Goal: Task Accomplishment & Management: Manage account settings

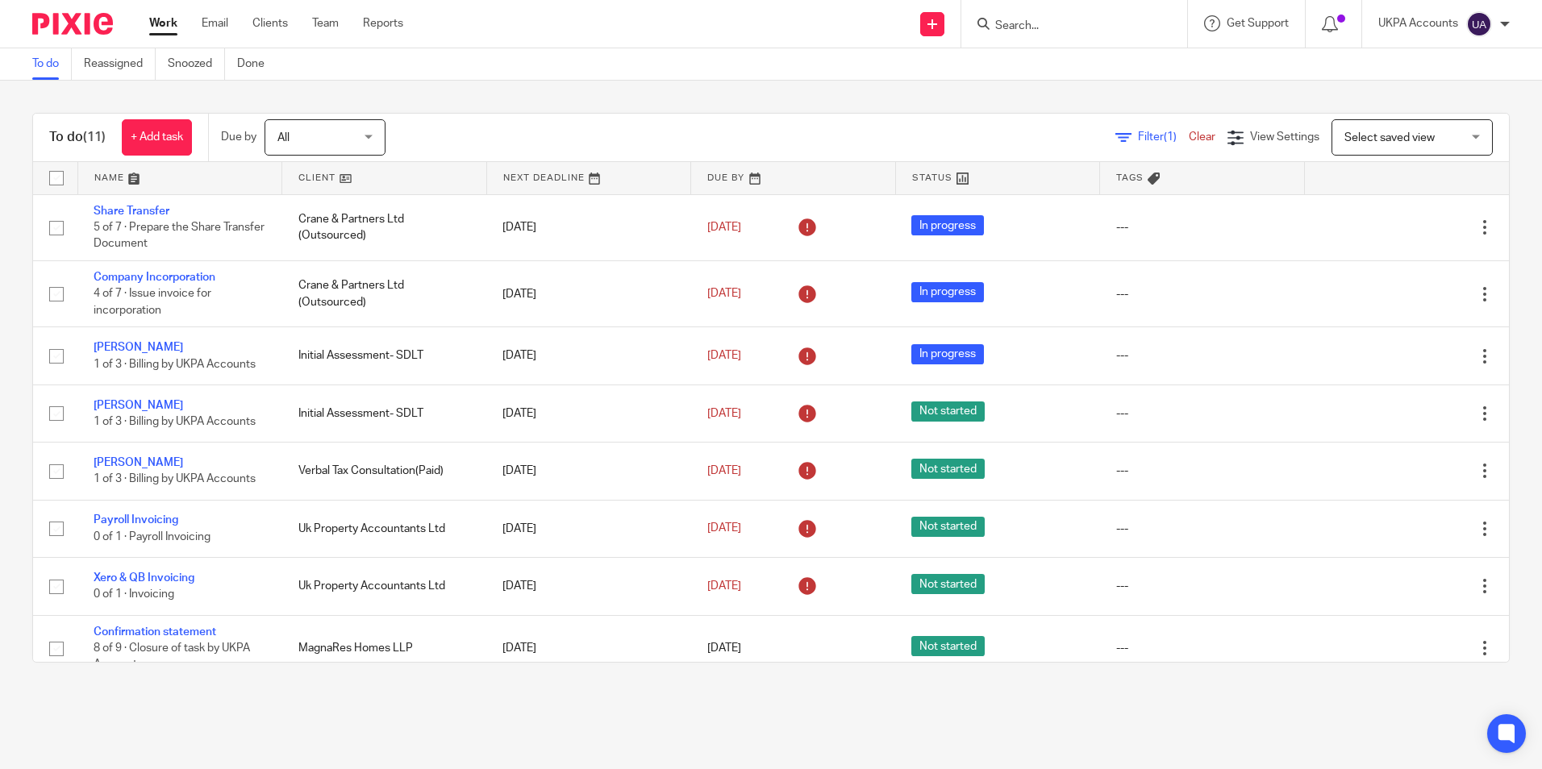
click at [1036, 30] on input "Search" at bounding box center [1066, 26] width 145 height 15
paste input "Holingsworth Law Corporation"
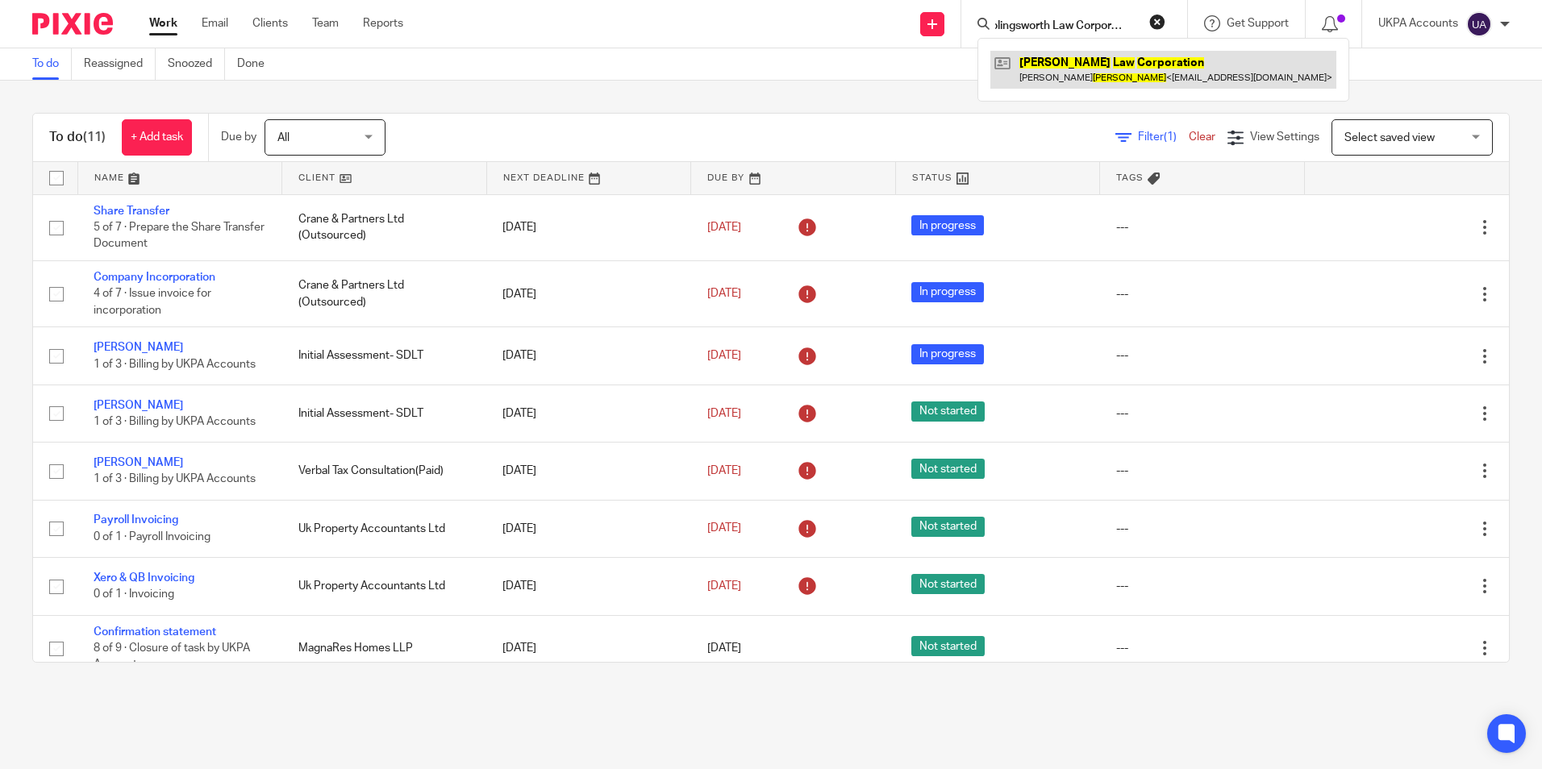
type input "Holingsworth Law Corporation"
click at [1057, 72] on link at bounding box center [1164, 69] width 346 height 37
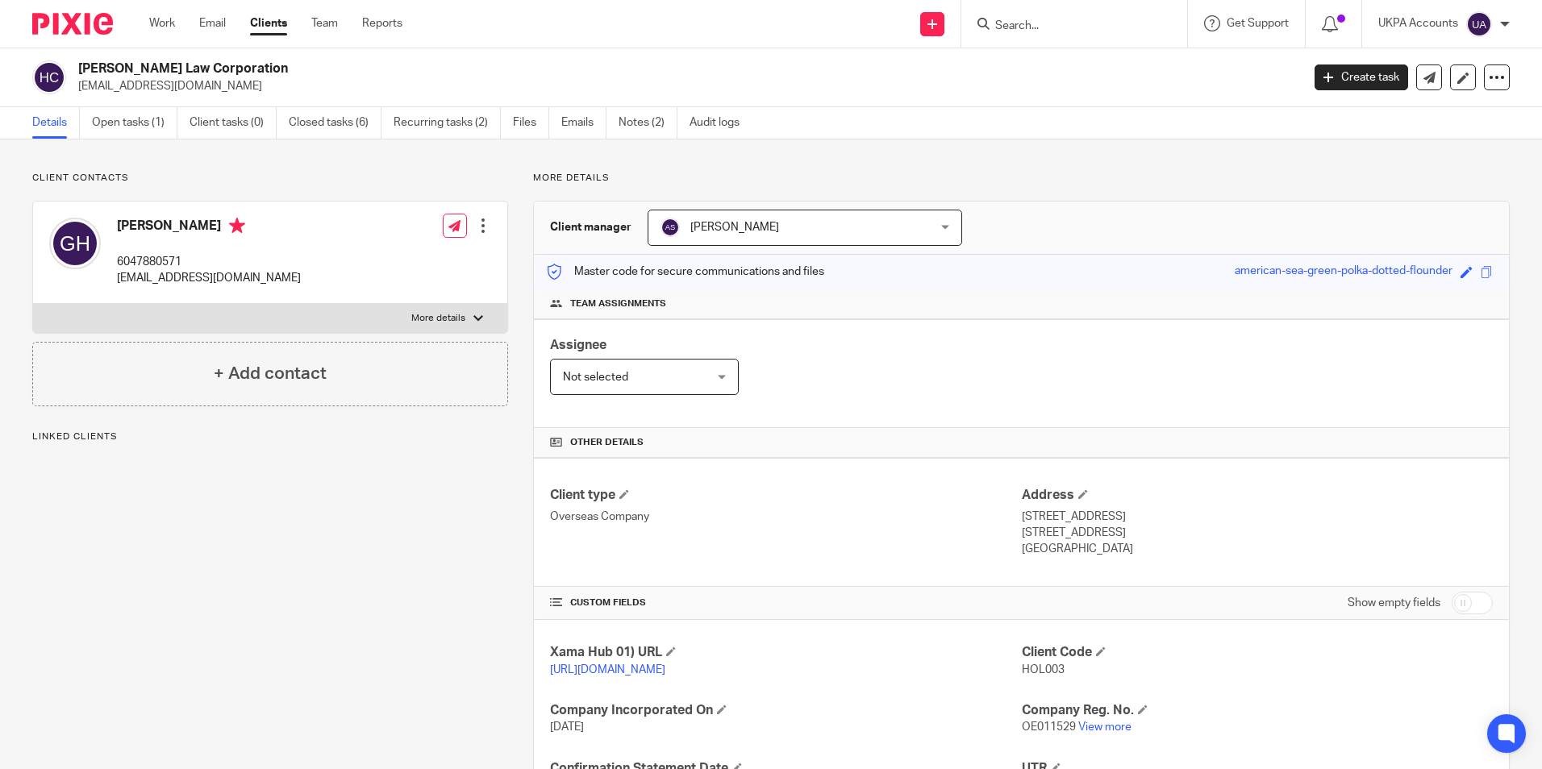
drag, startPoint x: 81, startPoint y: 85, endPoint x: 253, endPoint y: 86, distance: 171.8
click at [253, 87] on p "ghollingsworth.hlc@gmail.com" at bounding box center [684, 86] width 1212 height 16
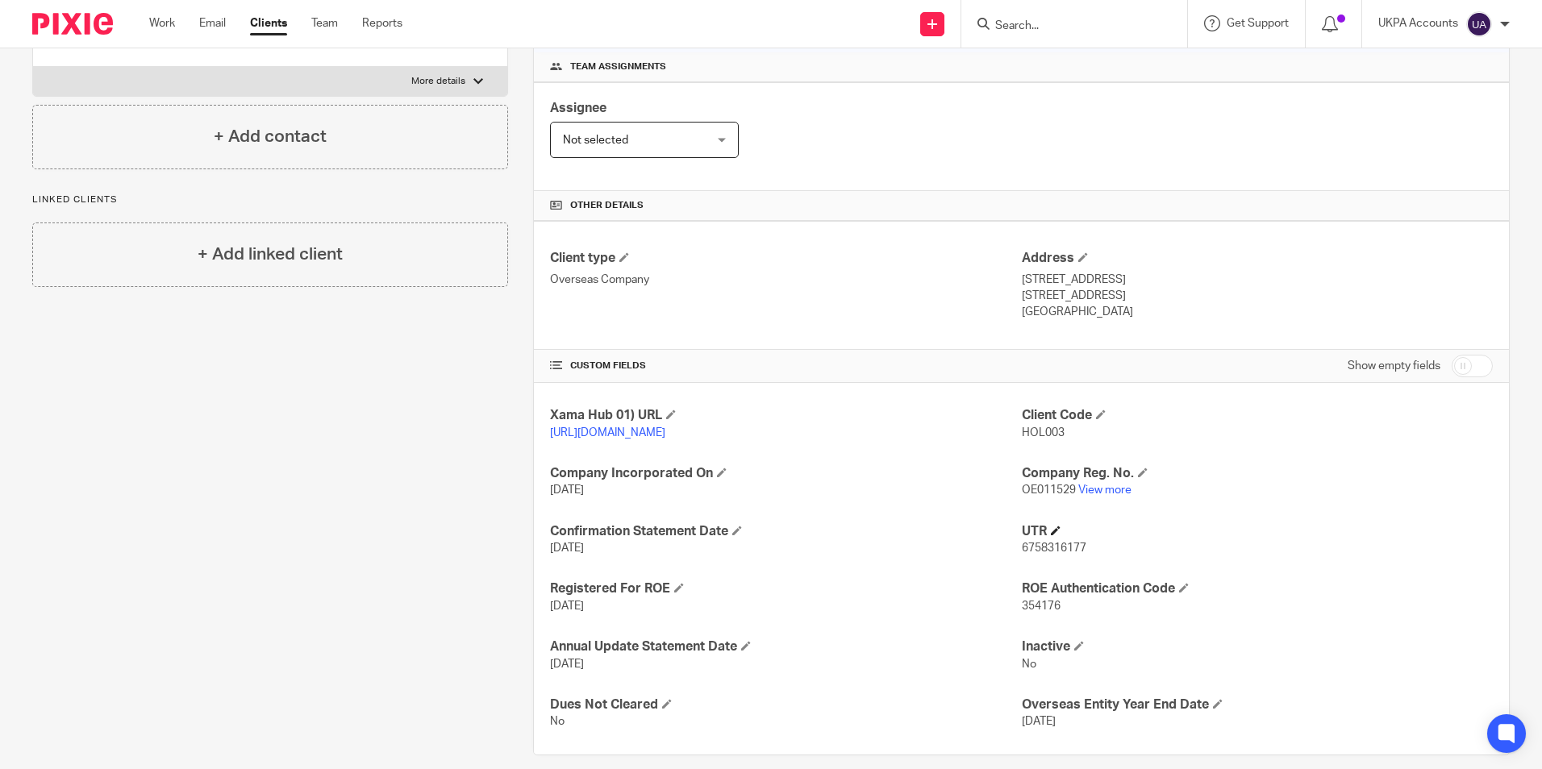
scroll to position [242, 0]
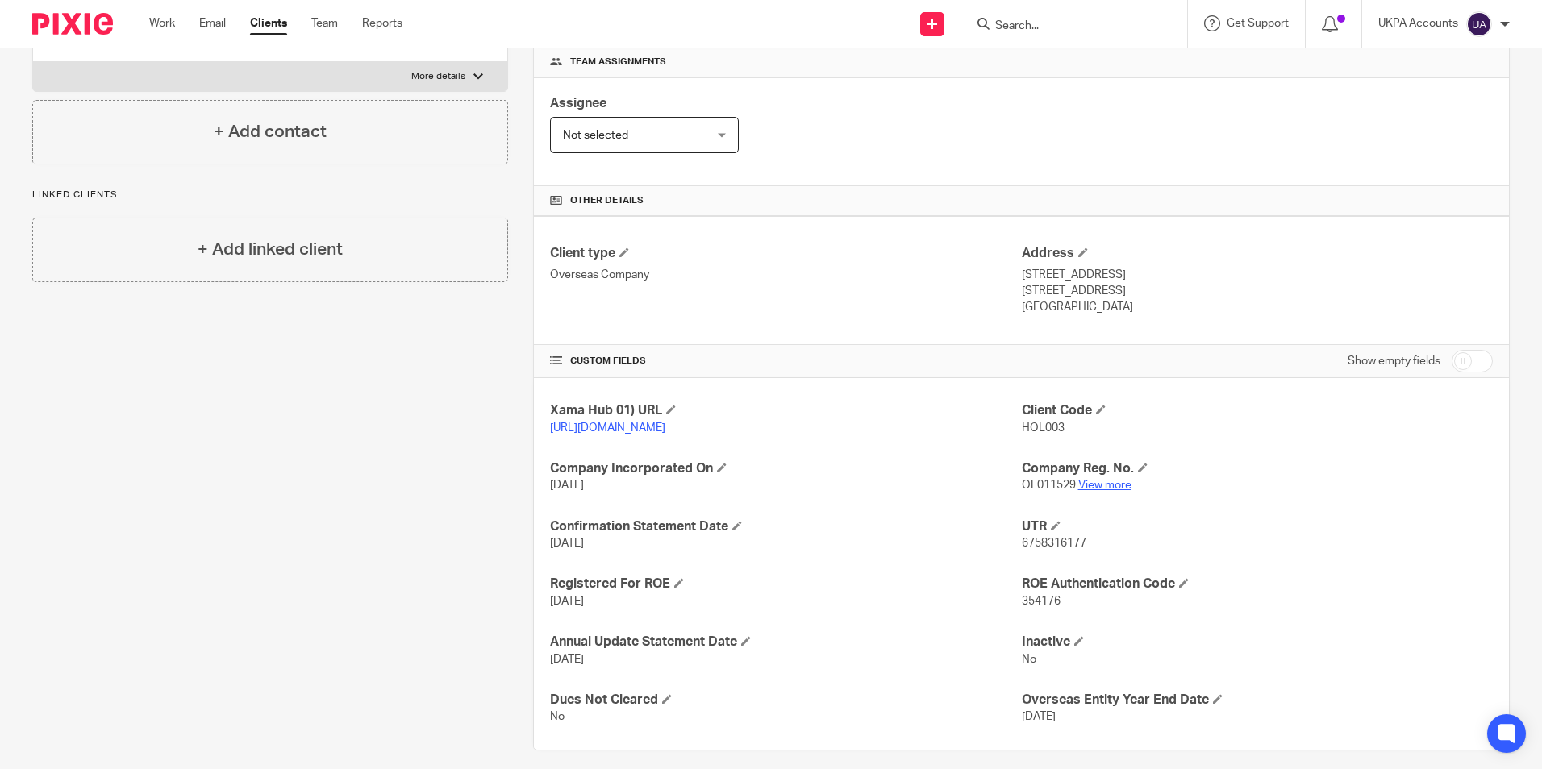
click at [1107, 491] on link "View more" at bounding box center [1104, 485] width 53 height 11
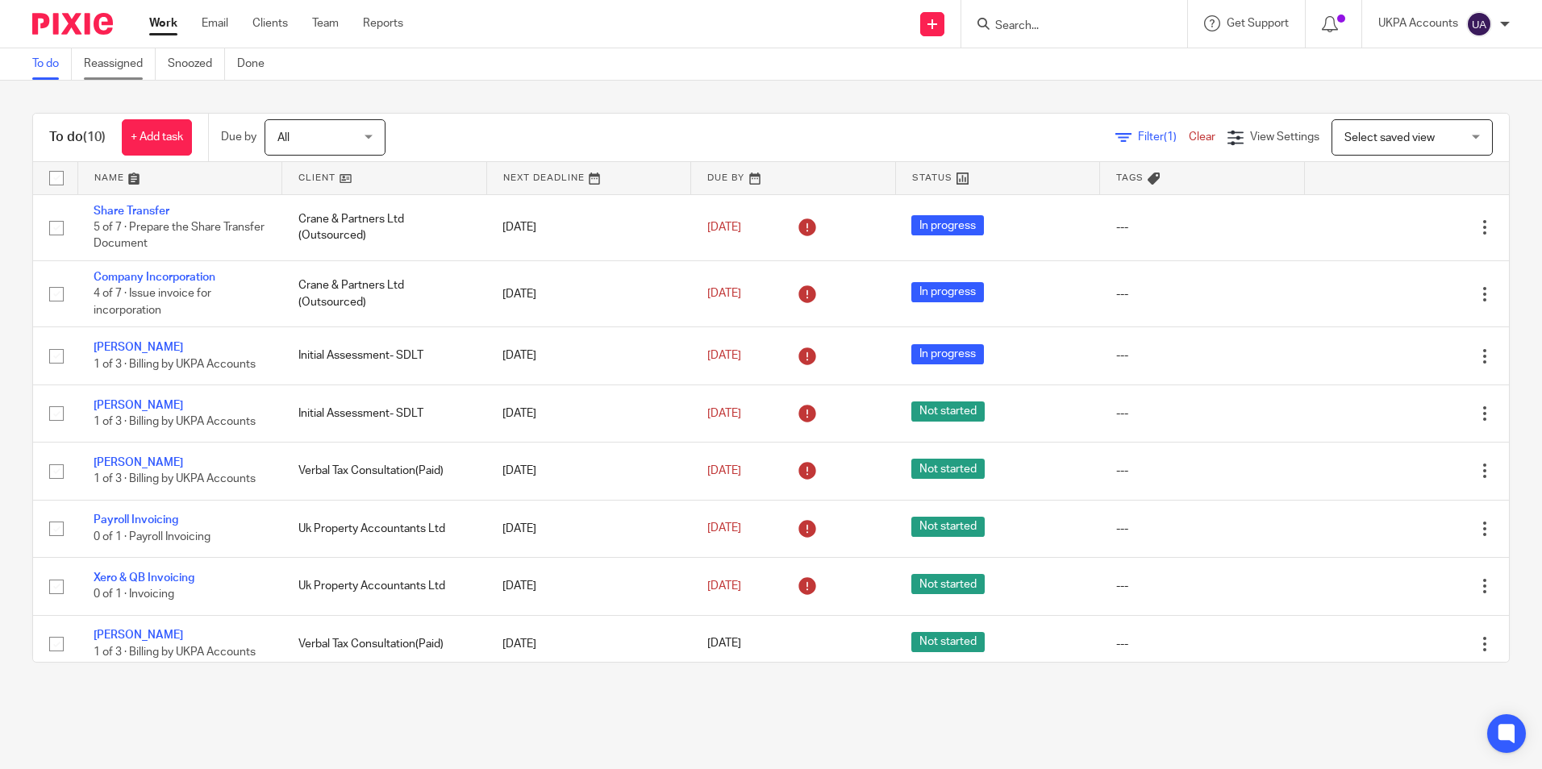
scroll to position [135, 0]
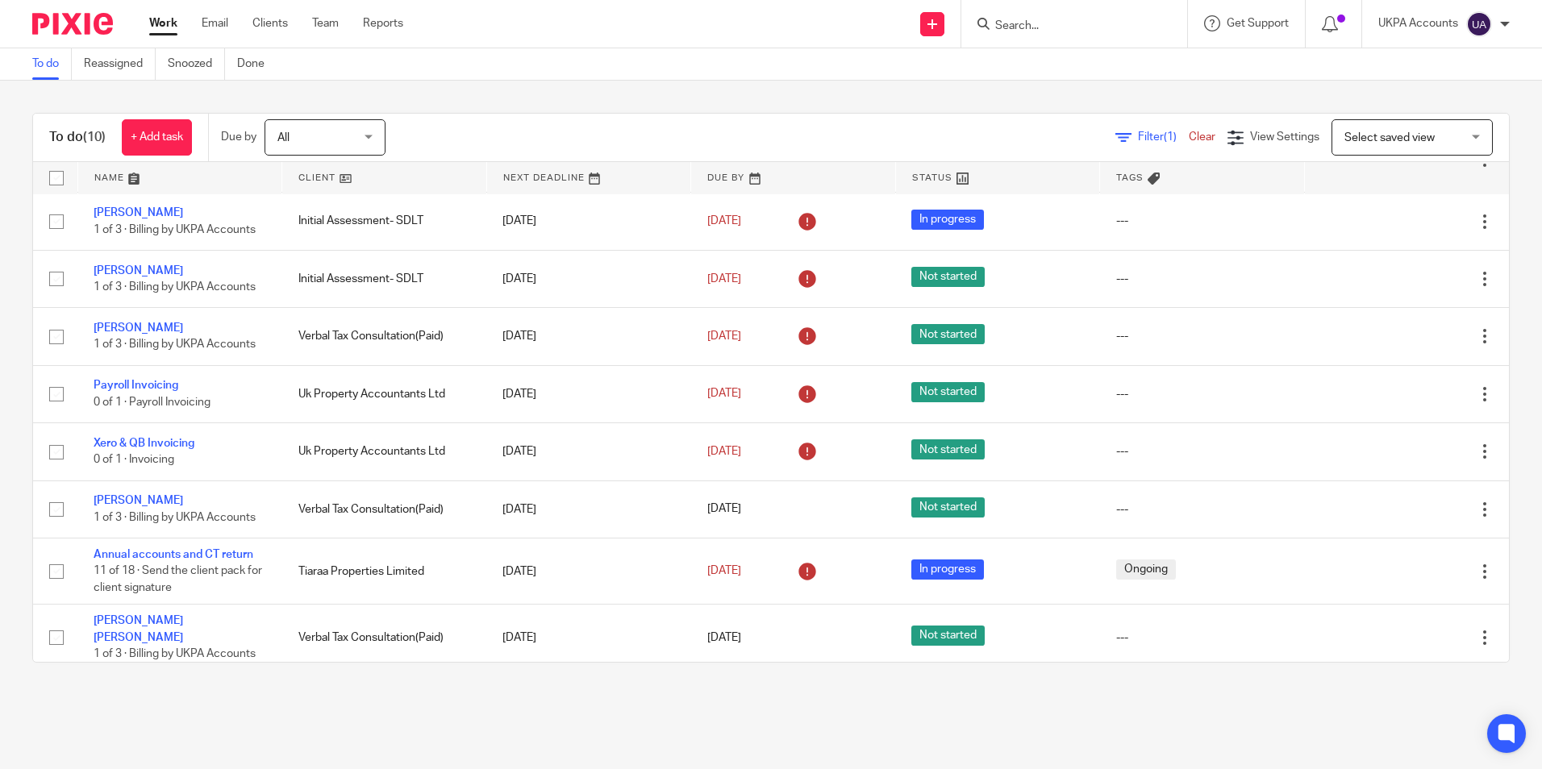
click at [47, 69] on link "To do" at bounding box center [52, 63] width 40 height 31
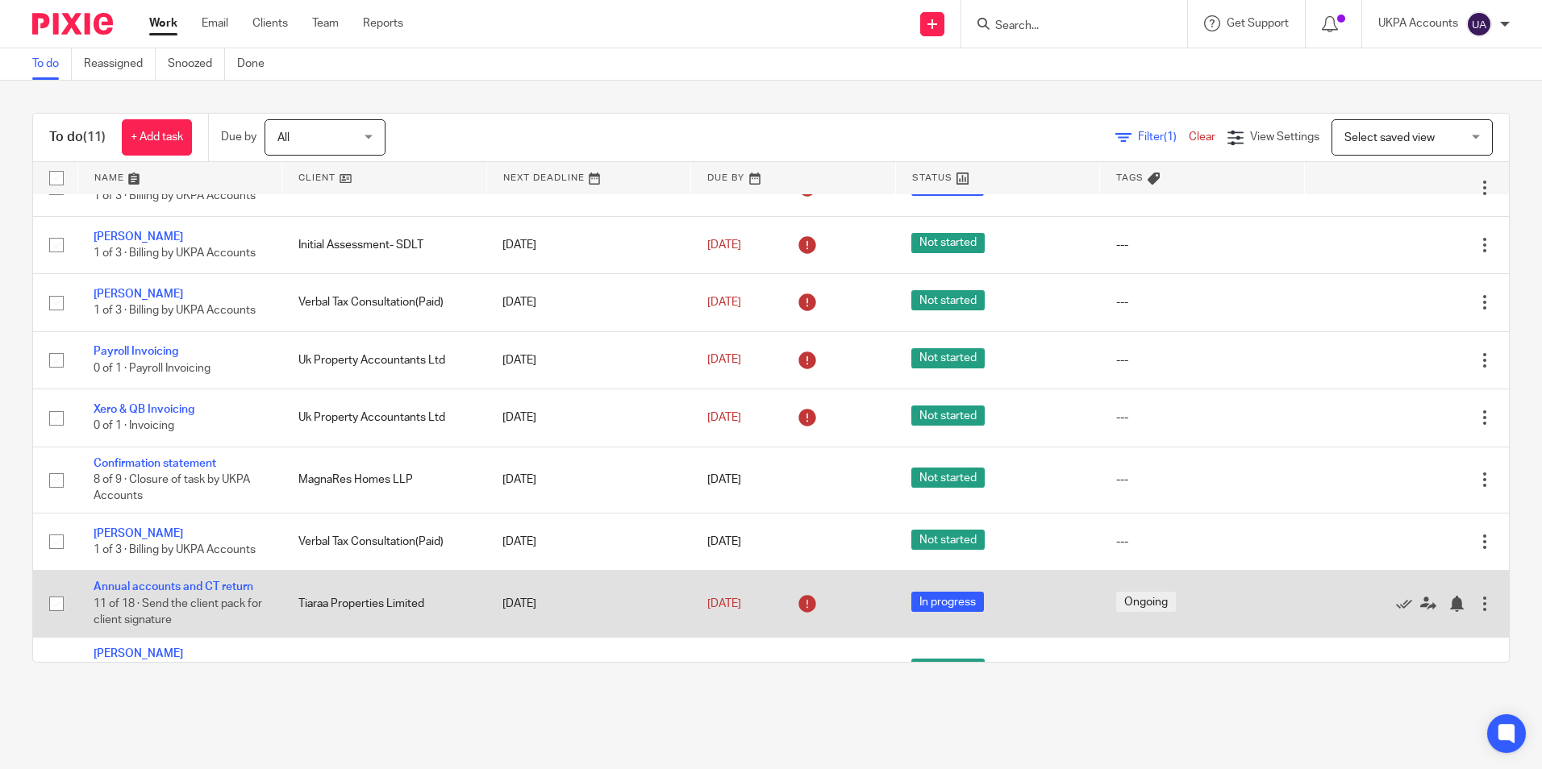
scroll to position [201, 0]
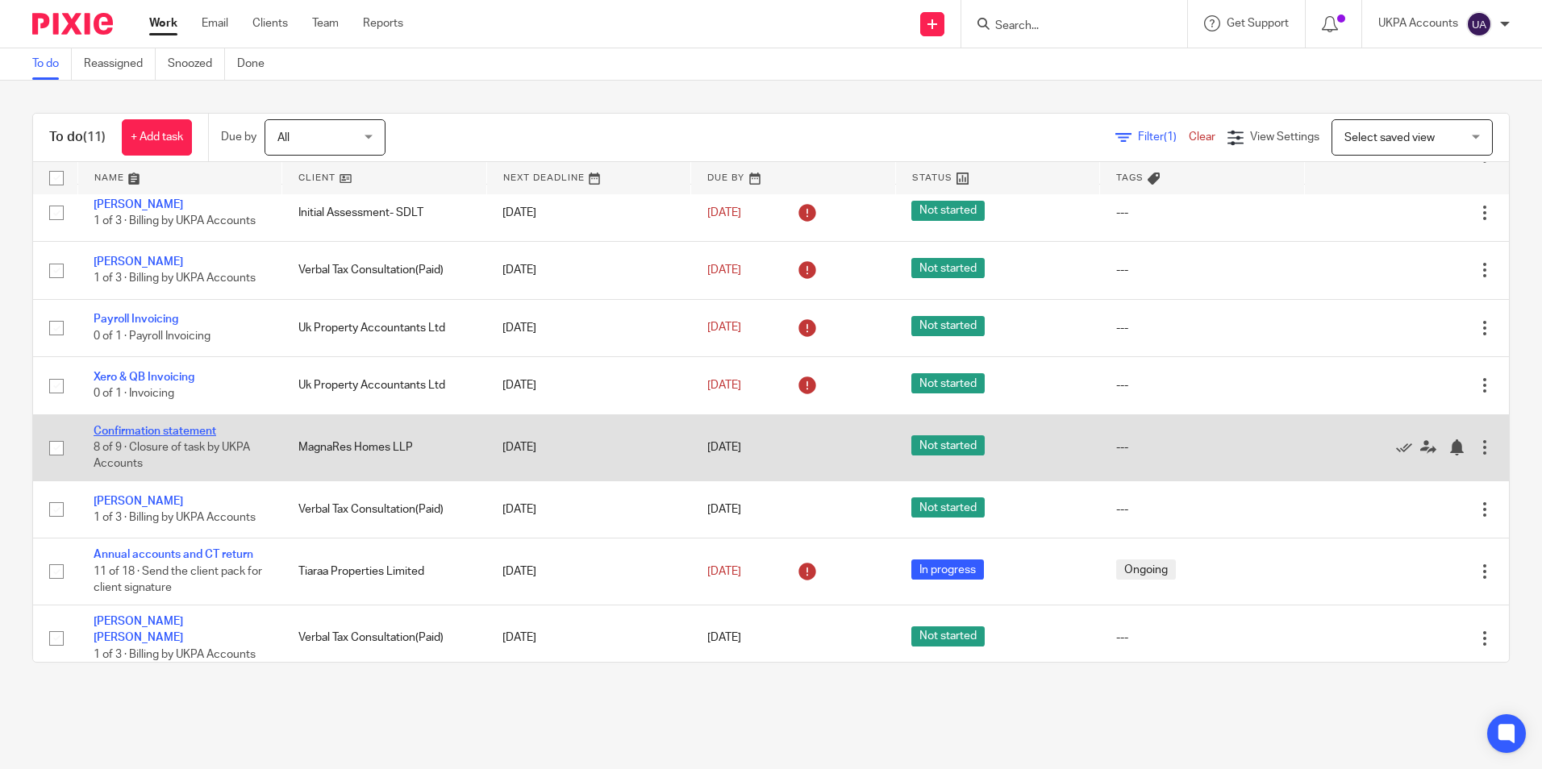
click at [209, 432] on link "Confirmation statement" at bounding box center [155, 431] width 123 height 11
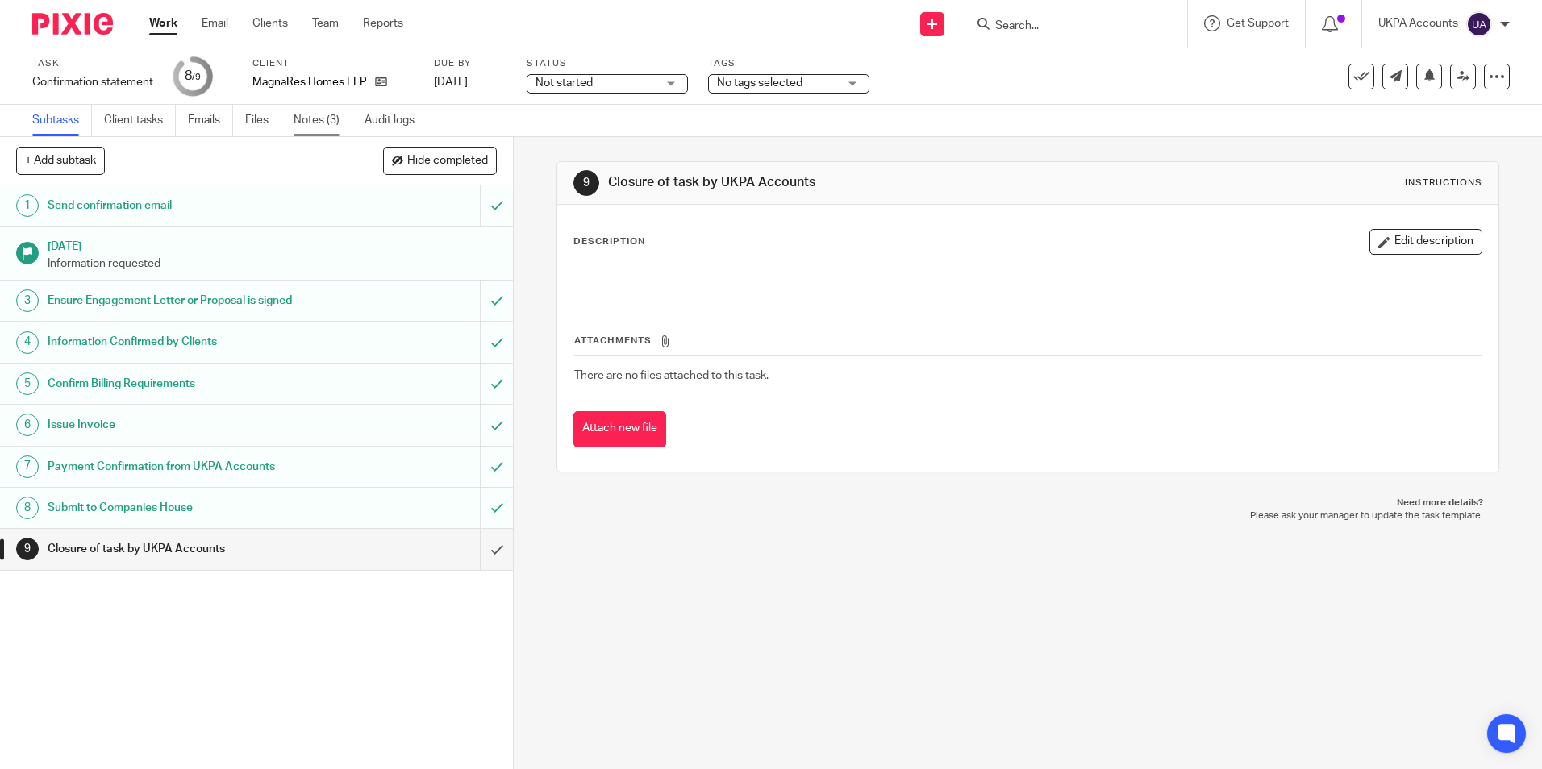
click at [312, 118] on link "Notes (3)" at bounding box center [323, 120] width 59 height 31
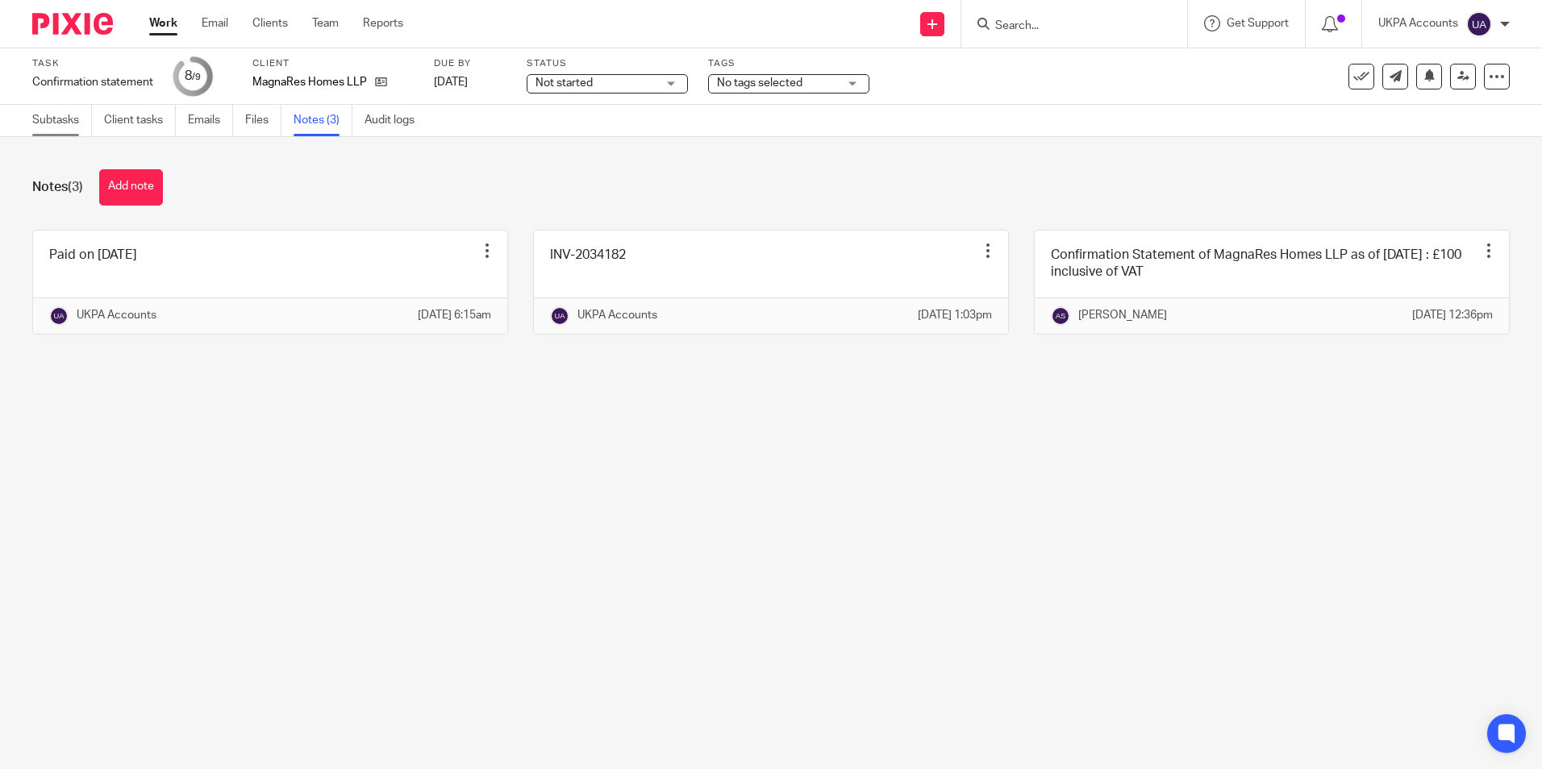
click at [60, 117] on link "Subtasks" at bounding box center [62, 120] width 60 height 31
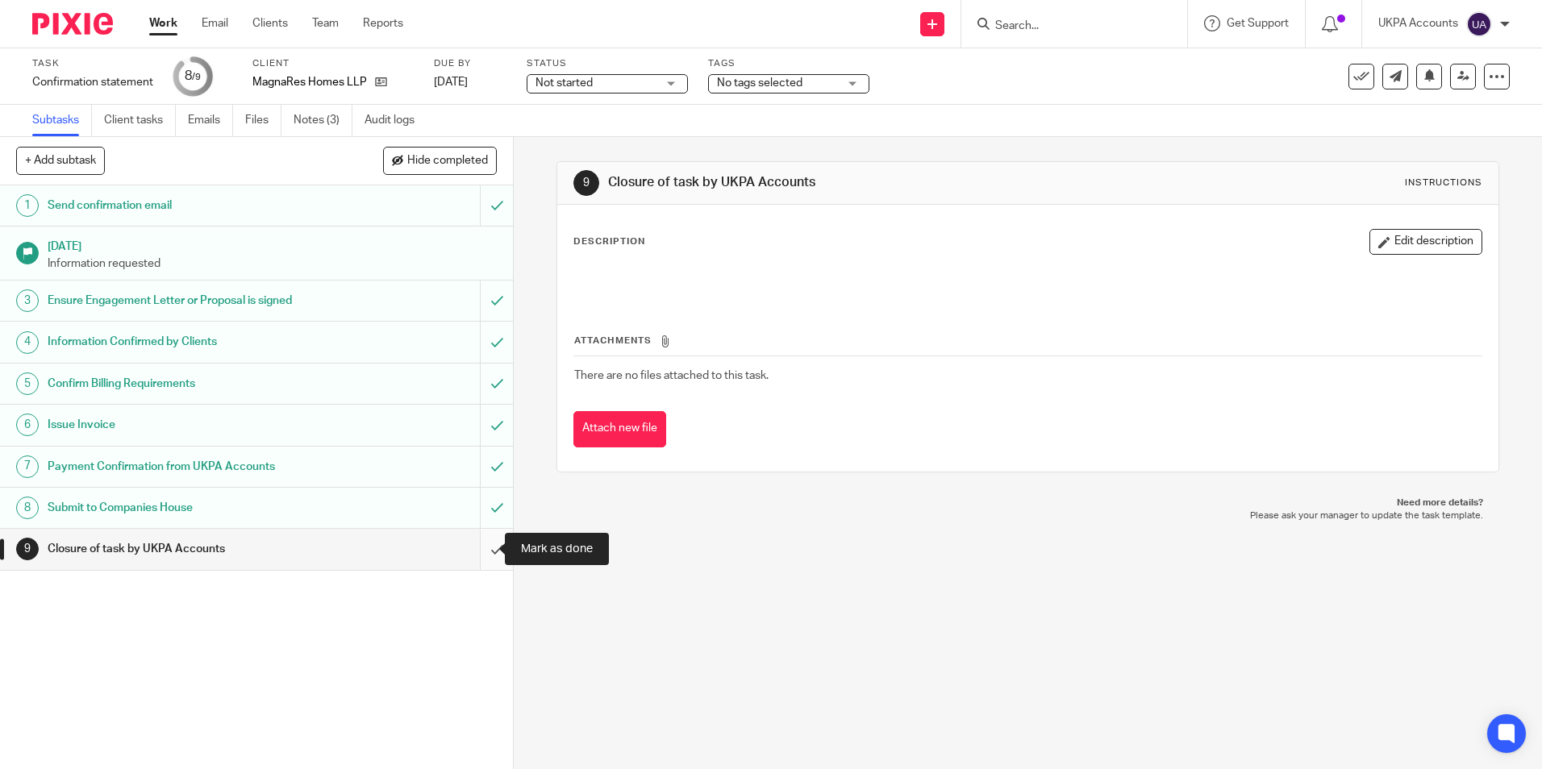
click at [481, 551] on input "submit" at bounding box center [256, 549] width 513 height 40
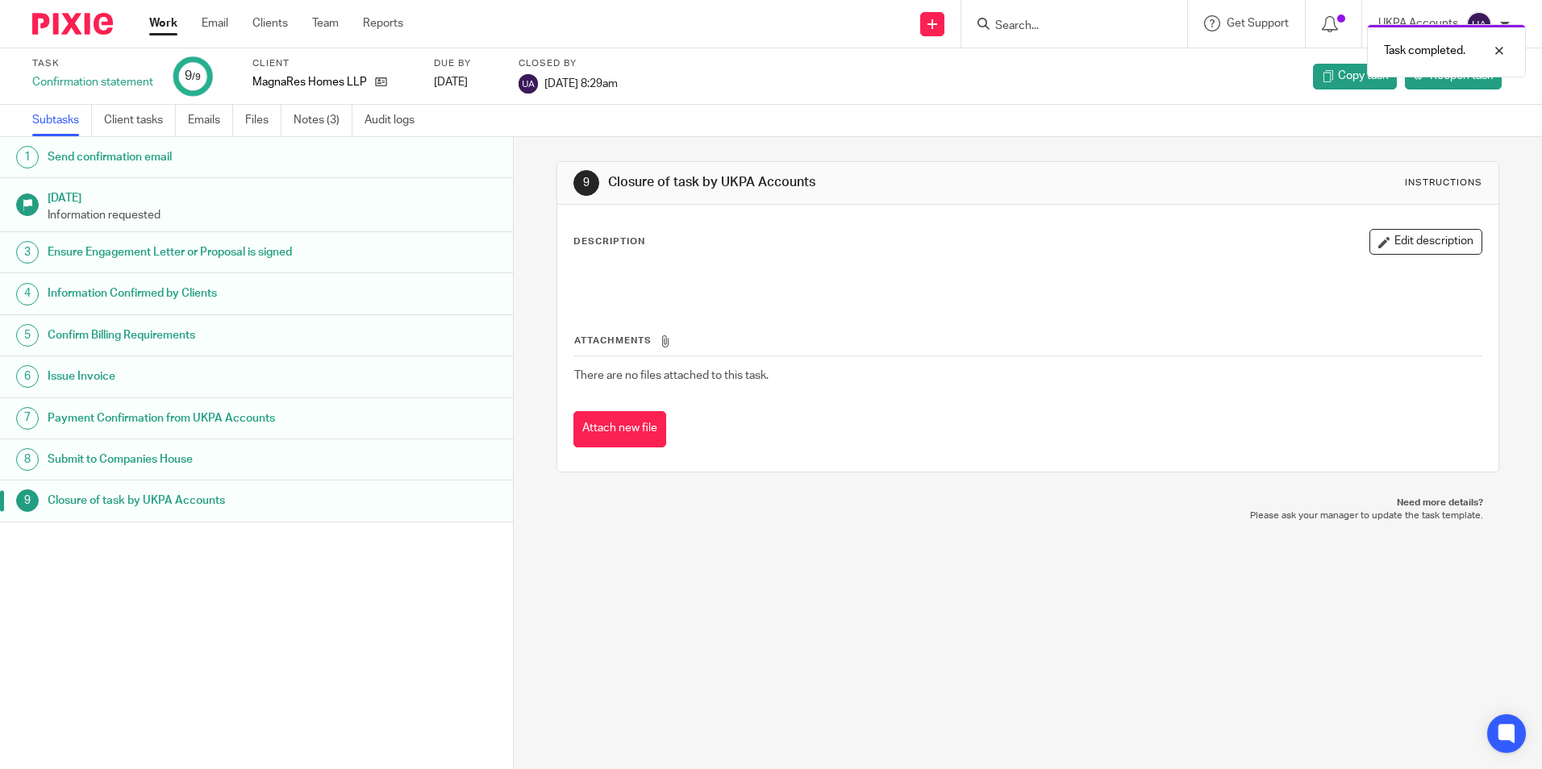
click at [159, 24] on link "Work" at bounding box center [163, 23] width 28 height 16
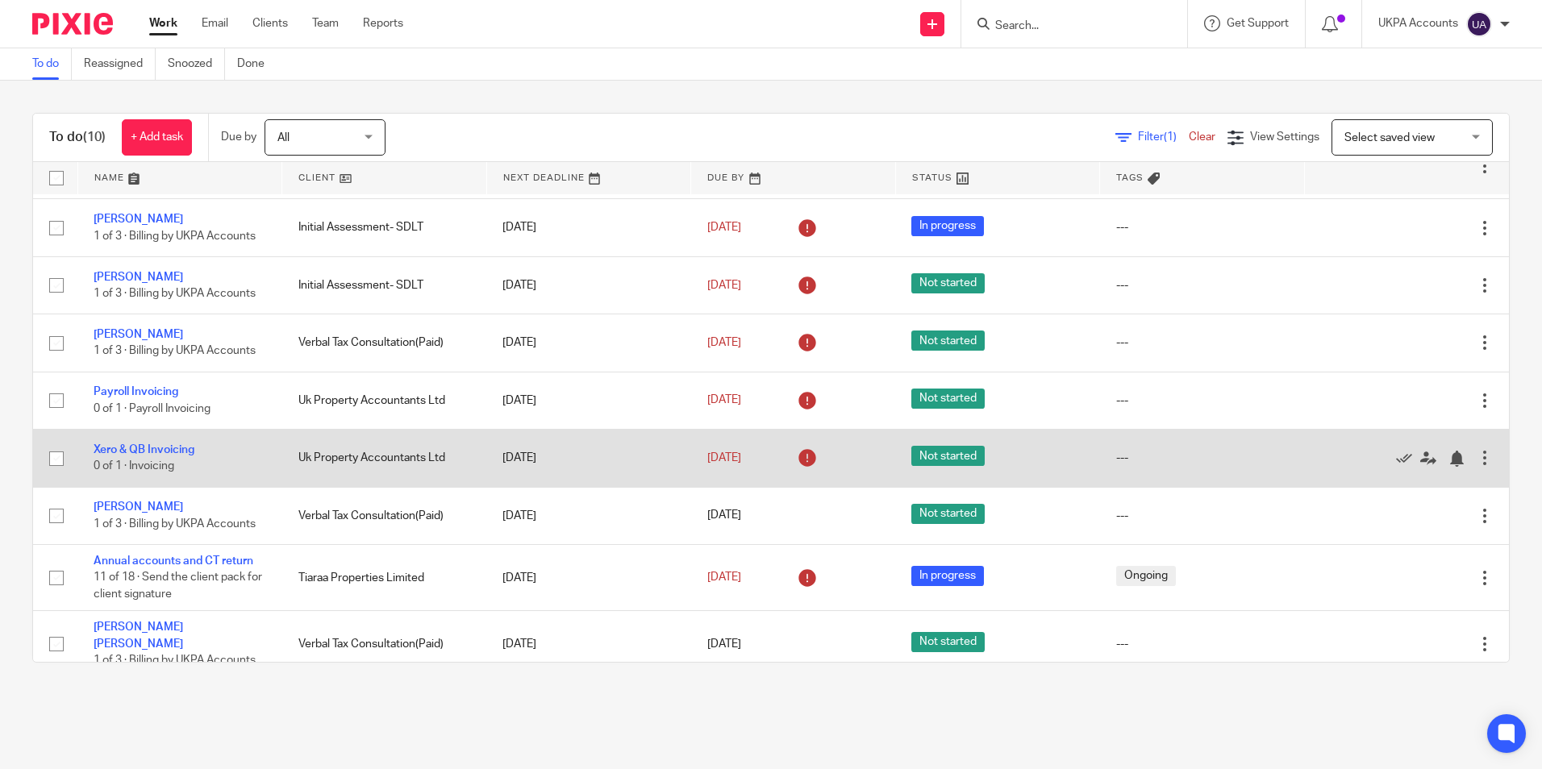
scroll to position [135, 0]
